Goal: Find specific page/section: Find specific page/section

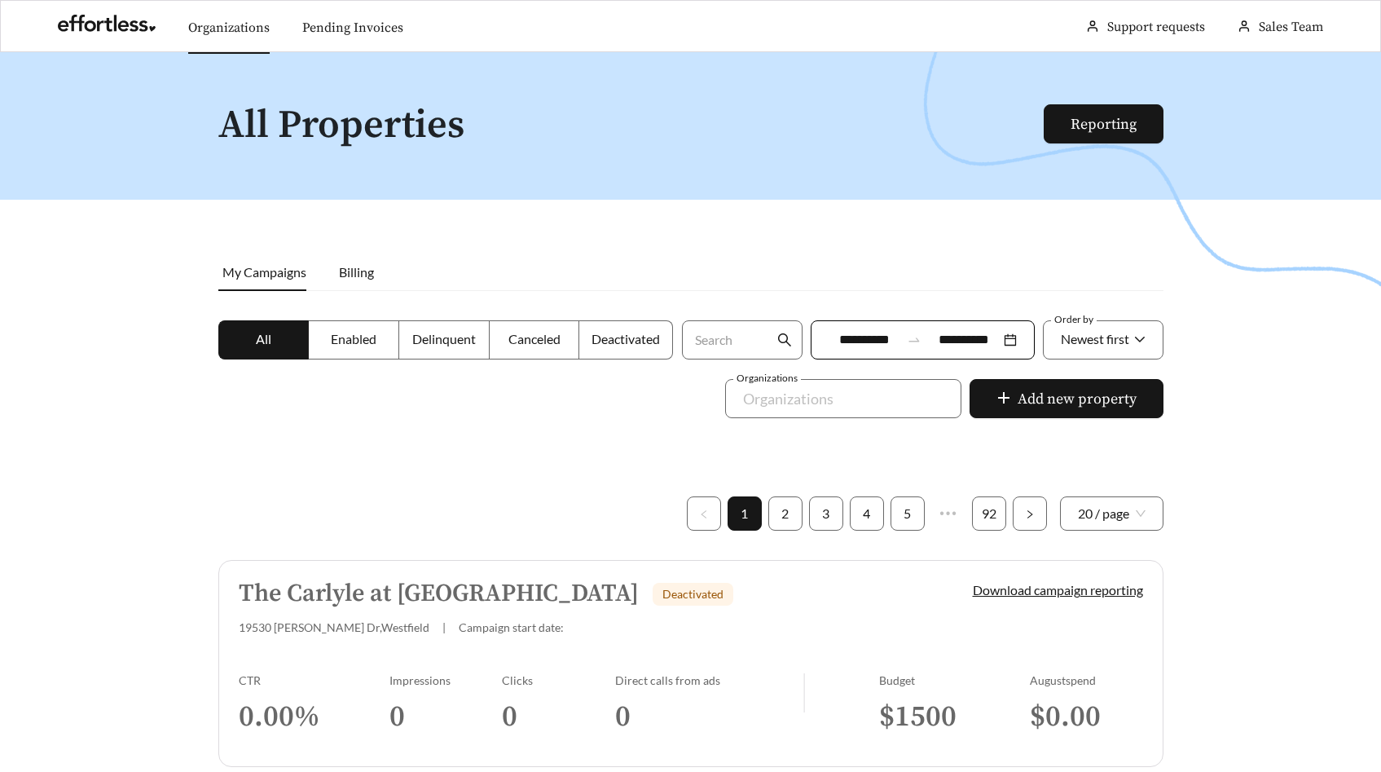
click at [230, 24] on link "Organizations" at bounding box center [228, 28] width 81 height 16
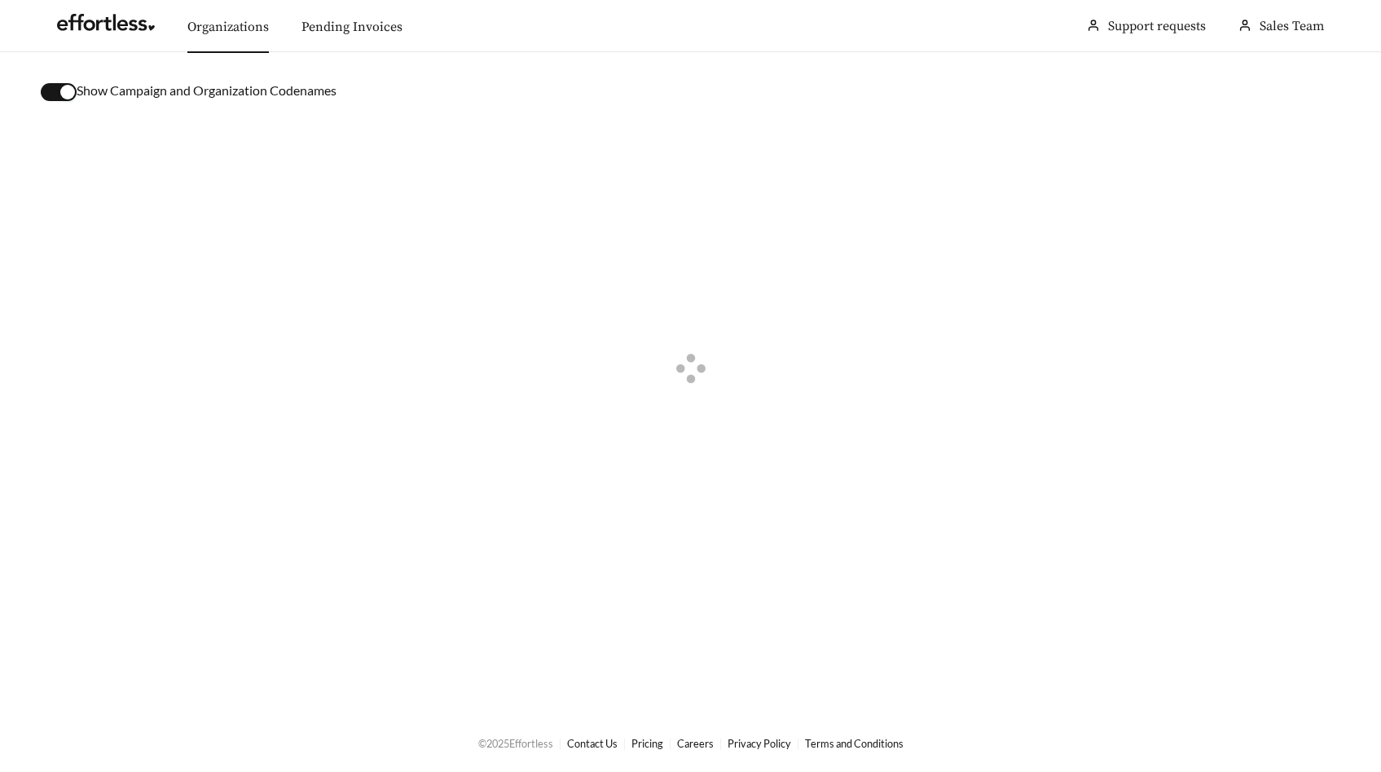
click at [65, 92] on div "button" at bounding box center [67, 92] width 15 height 15
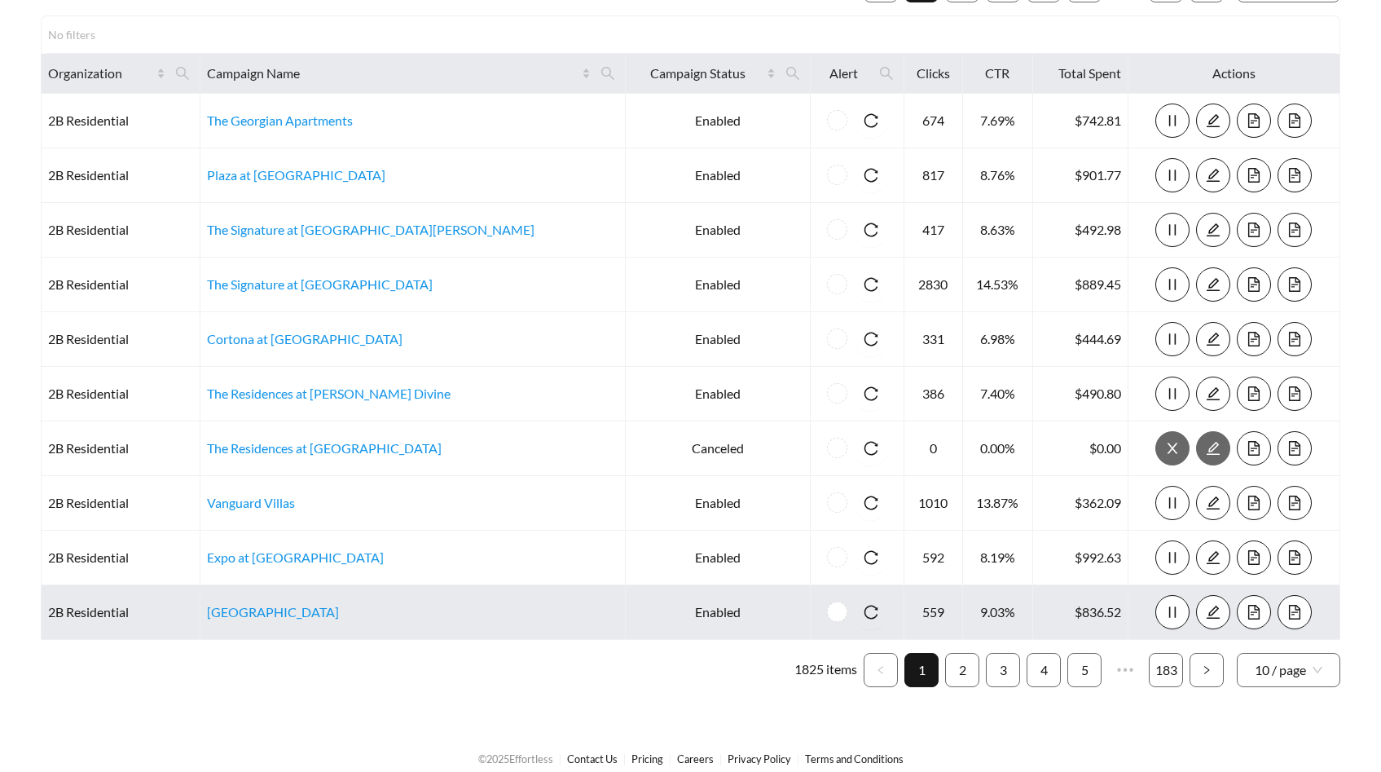
scroll to position [161, 0]
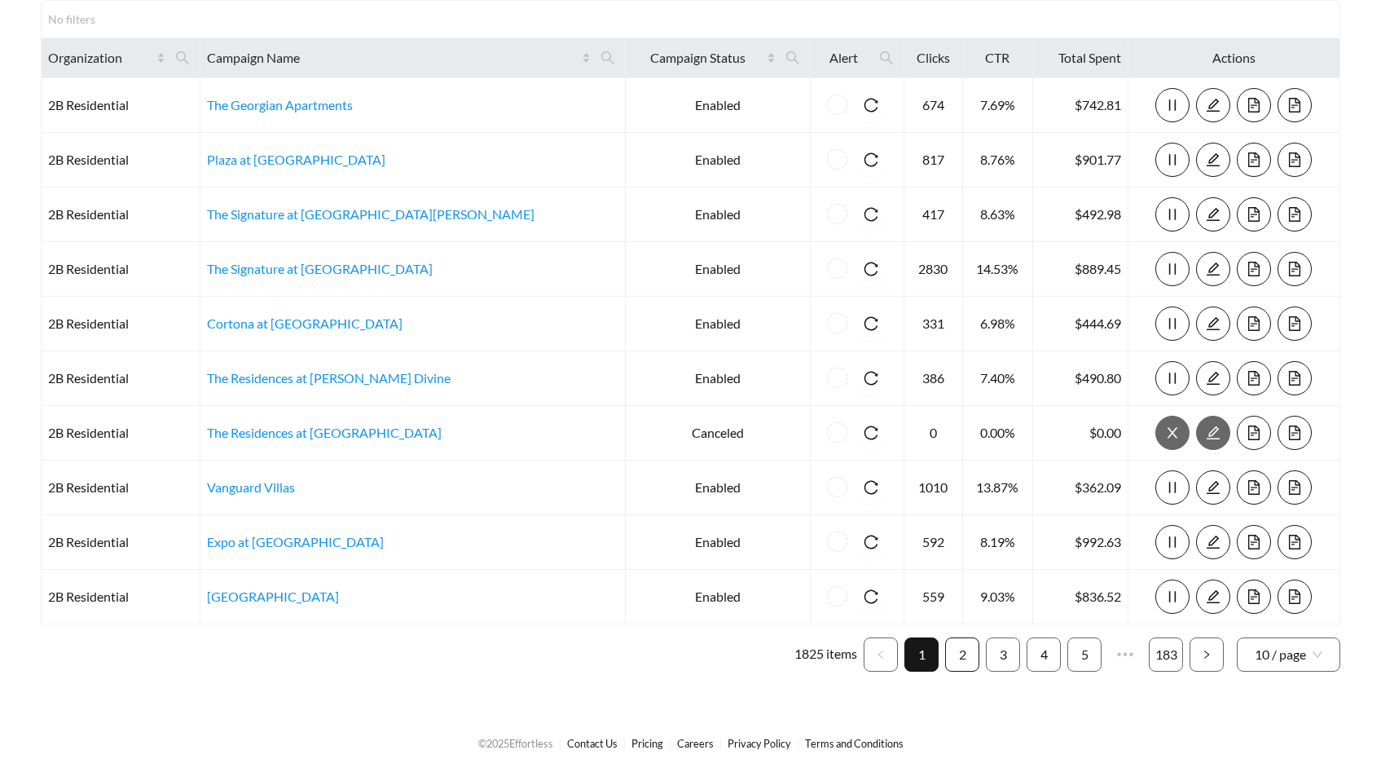
click at [960, 652] on link "2" at bounding box center [962, 654] width 33 height 33
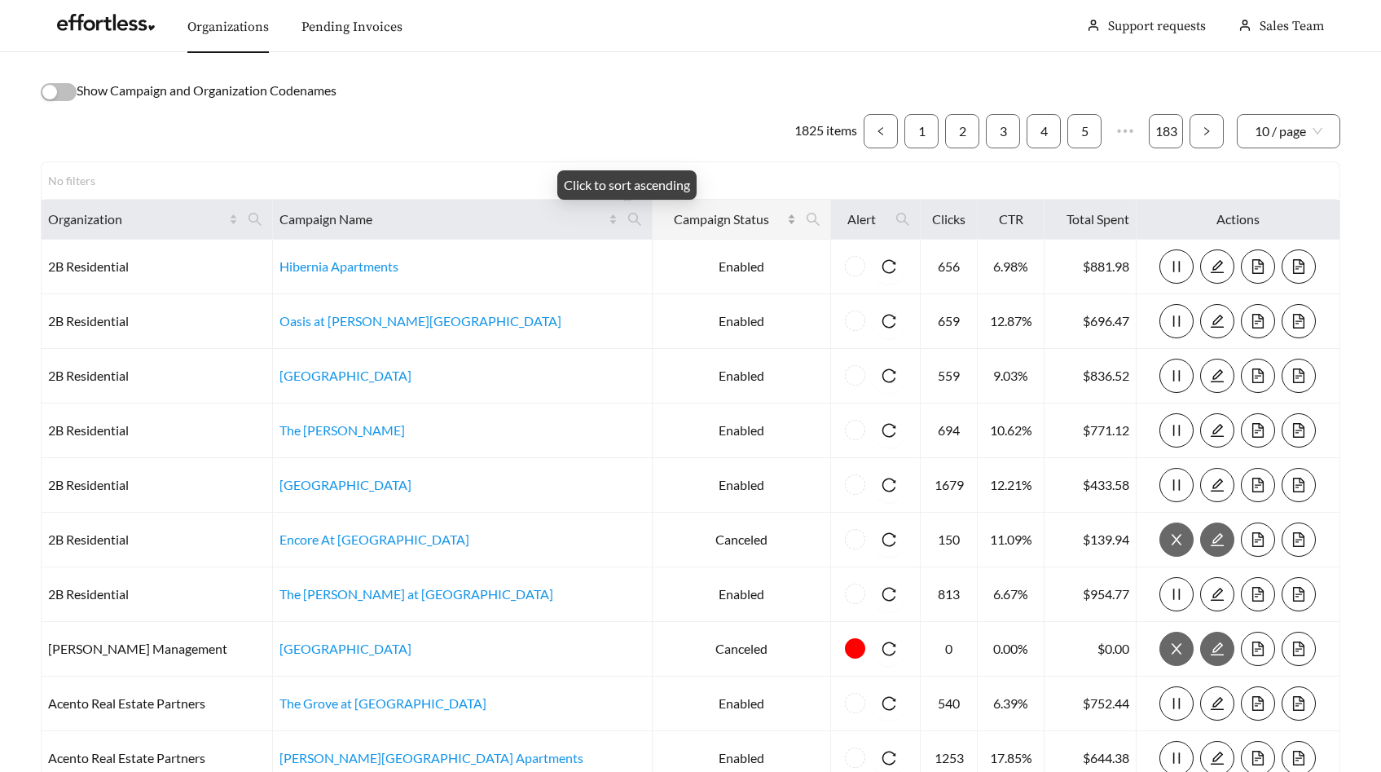
click at [659, 223] on span "Campaign Status" at bounding box center [721, 219] width 125 height 20
click at [1317, 134] on span "10 / page" at bounding box center [1289, 131] width 68 height 33
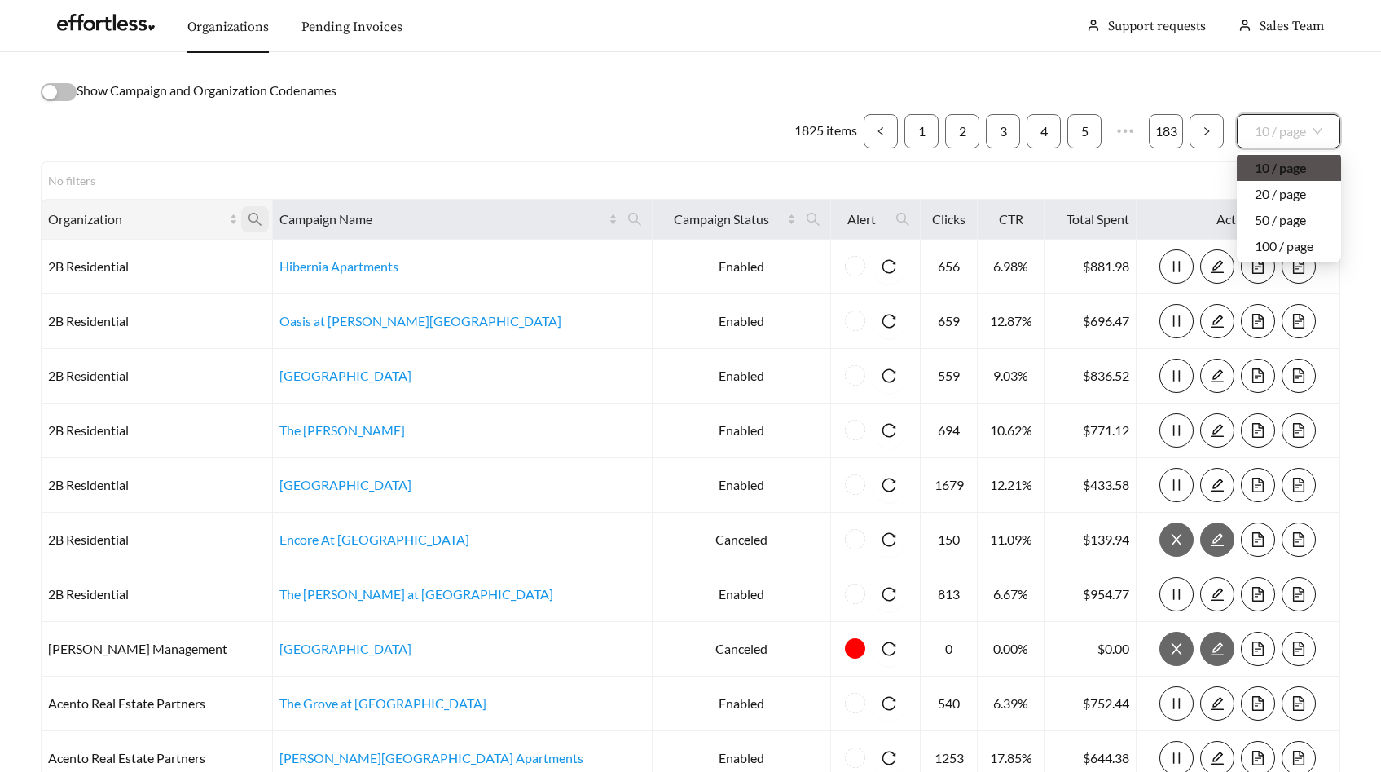
click at [261, 208] on span at bounding box center [255, 219] width 28 height 26
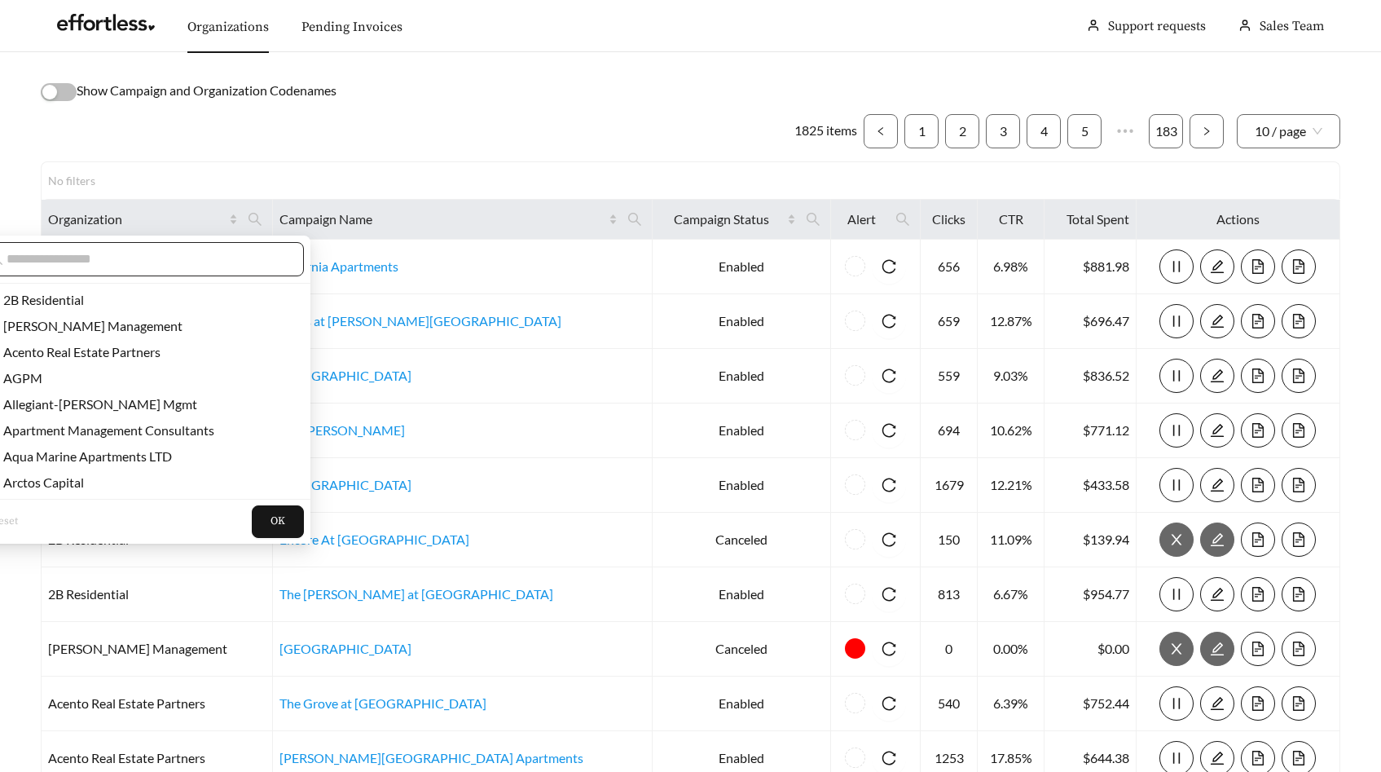
click at [229, 258] on input "text" at bounding box center [146, 259] width 279 height 20
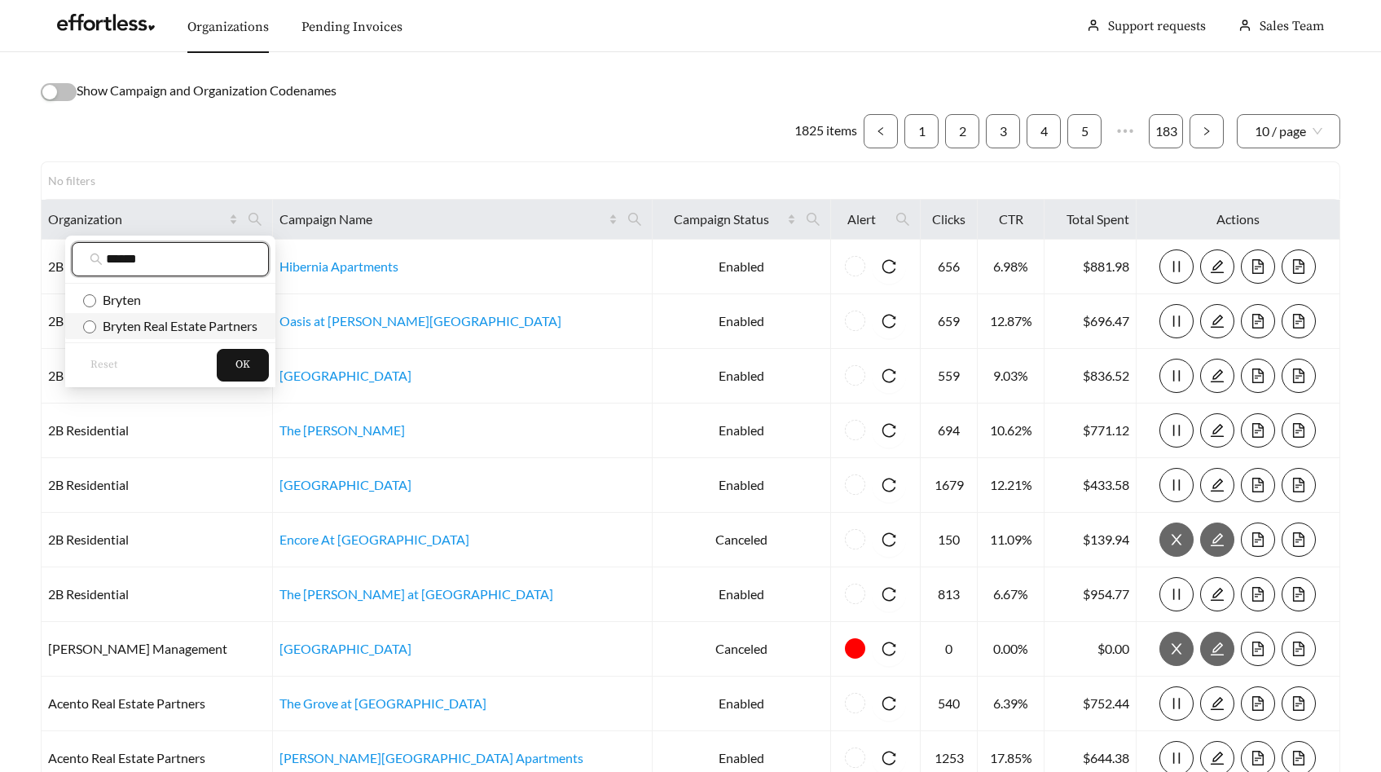
type input "******"
click at [240, 328] on span "Bryten Real Estate Partners" at bounding box center [176, 325] width 161 height 15
click at [249, 363] on span "OK" at bounding box center [242, 365] width 15 height 16
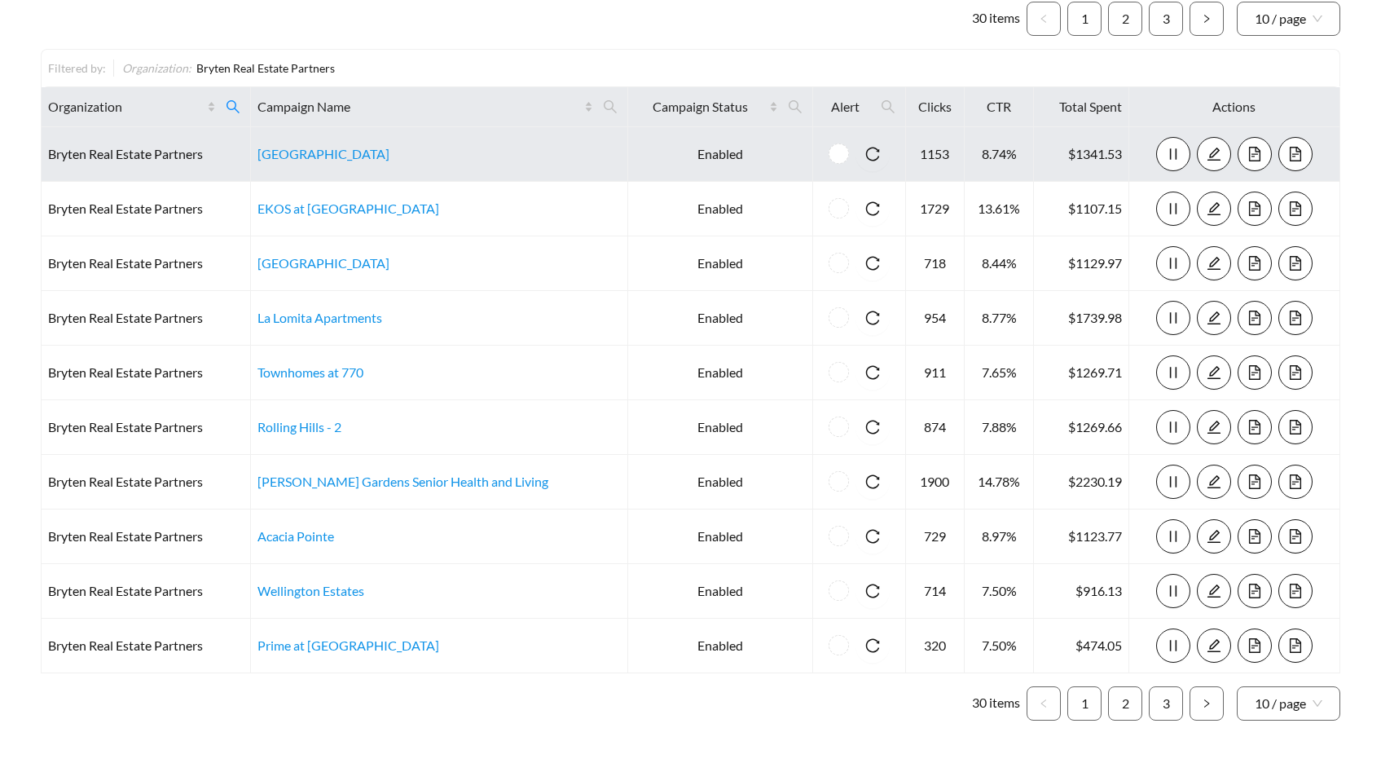
scroll to position [102, 0]
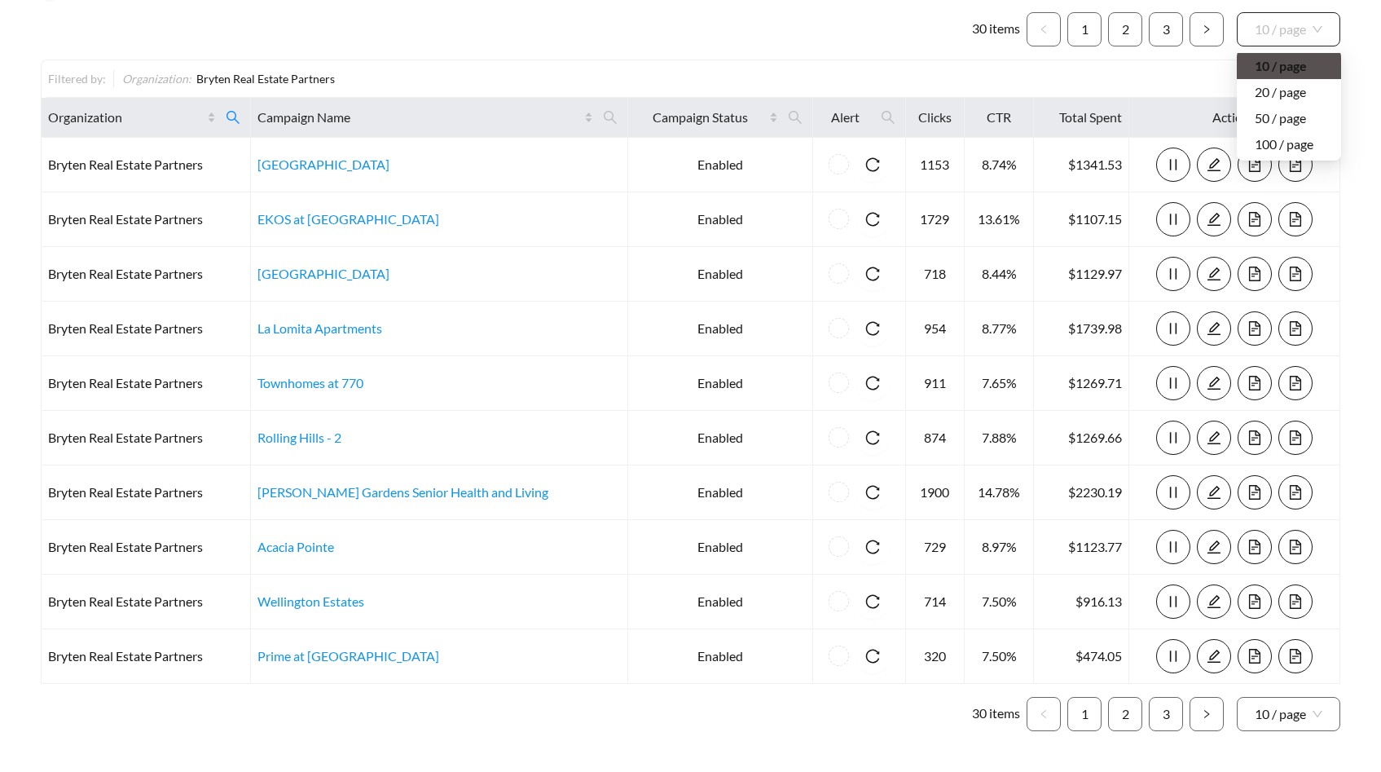
click at [1304, 37] on span "10 / page" at bounding box center [1289, 29] width 68 height 33
click at [1285, 120] on div "50 / page" at bounding box center [1289, 118] width 68 height 18
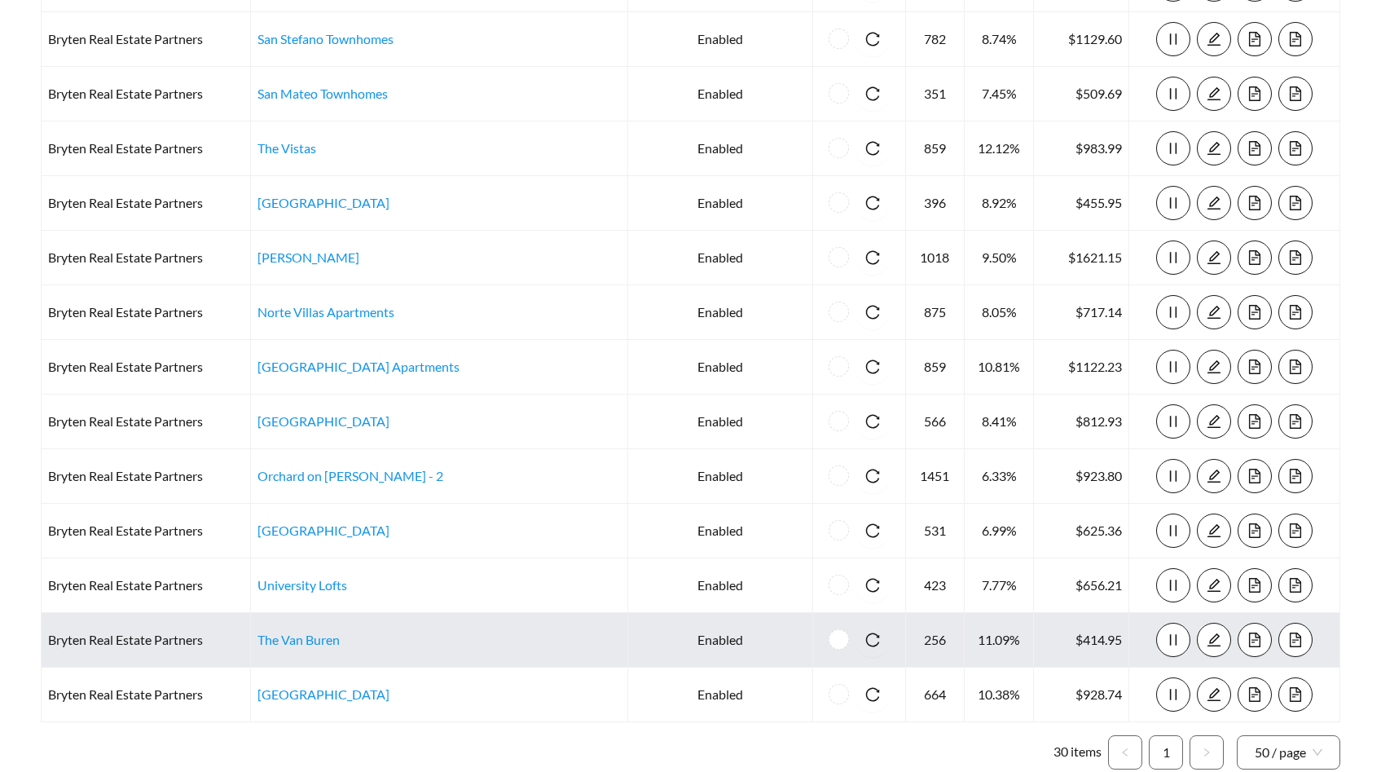
scroll to position [1163, 0]
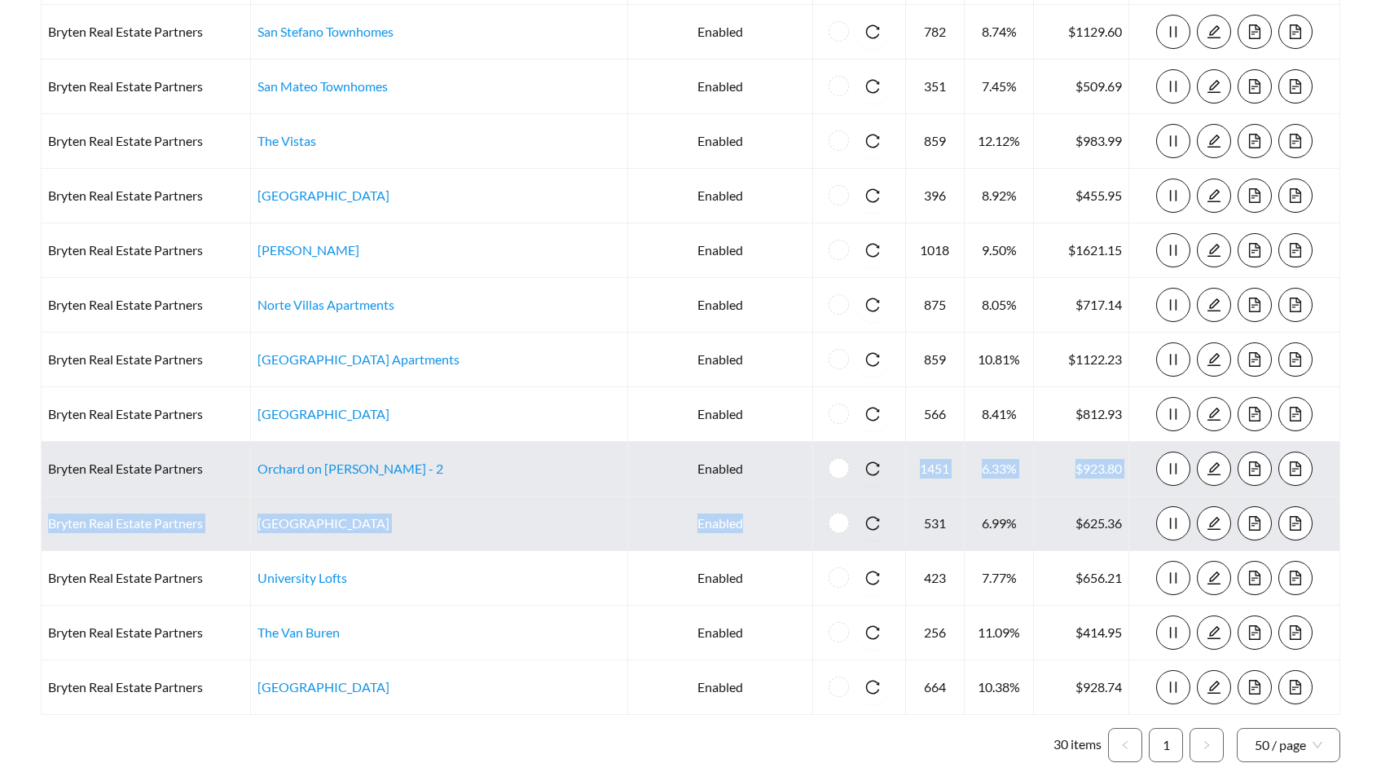
drag, startPoint x: 720, startPoint y: 517, endPoint x: 720, endPoint y: 474, distance: 42.4
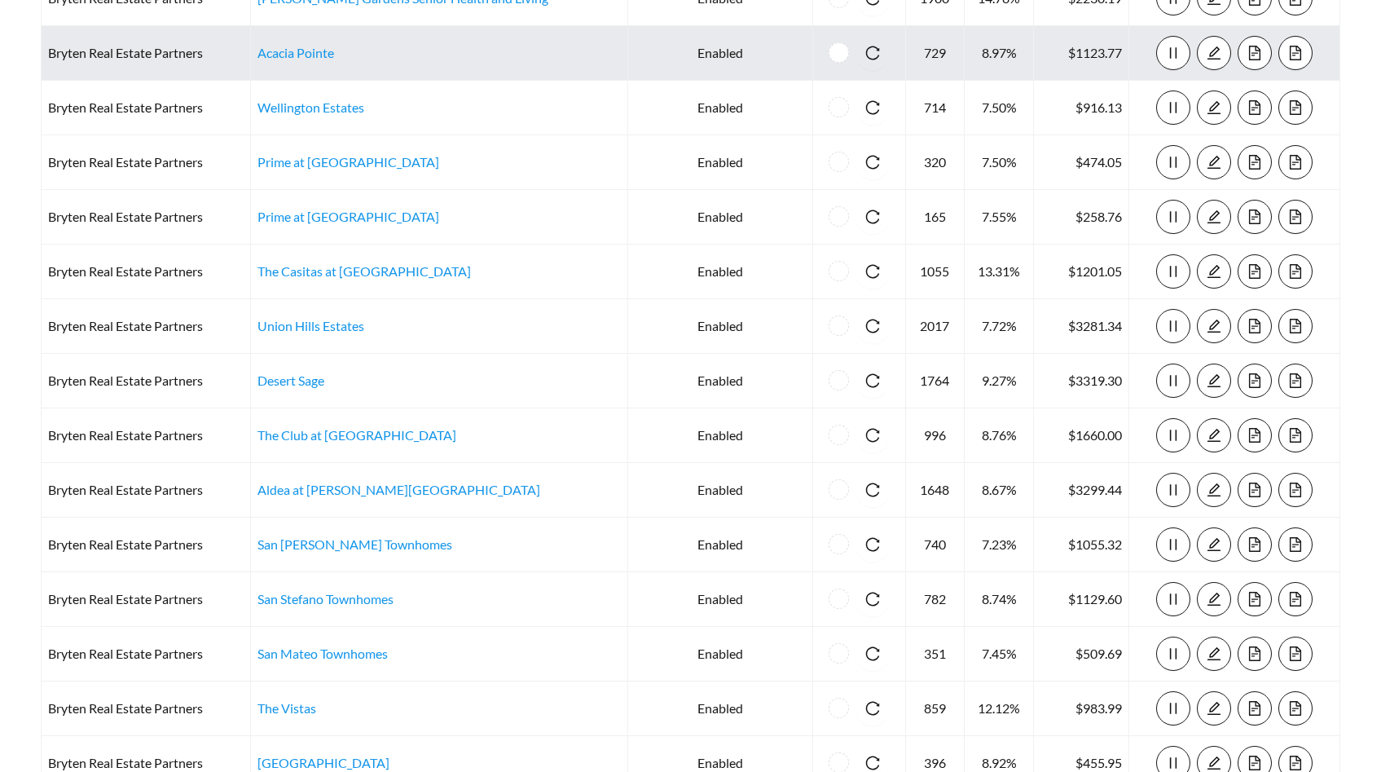
scroll to position [1253, 0]
